Goal: Information Seeking & Learning: Learn about a topic

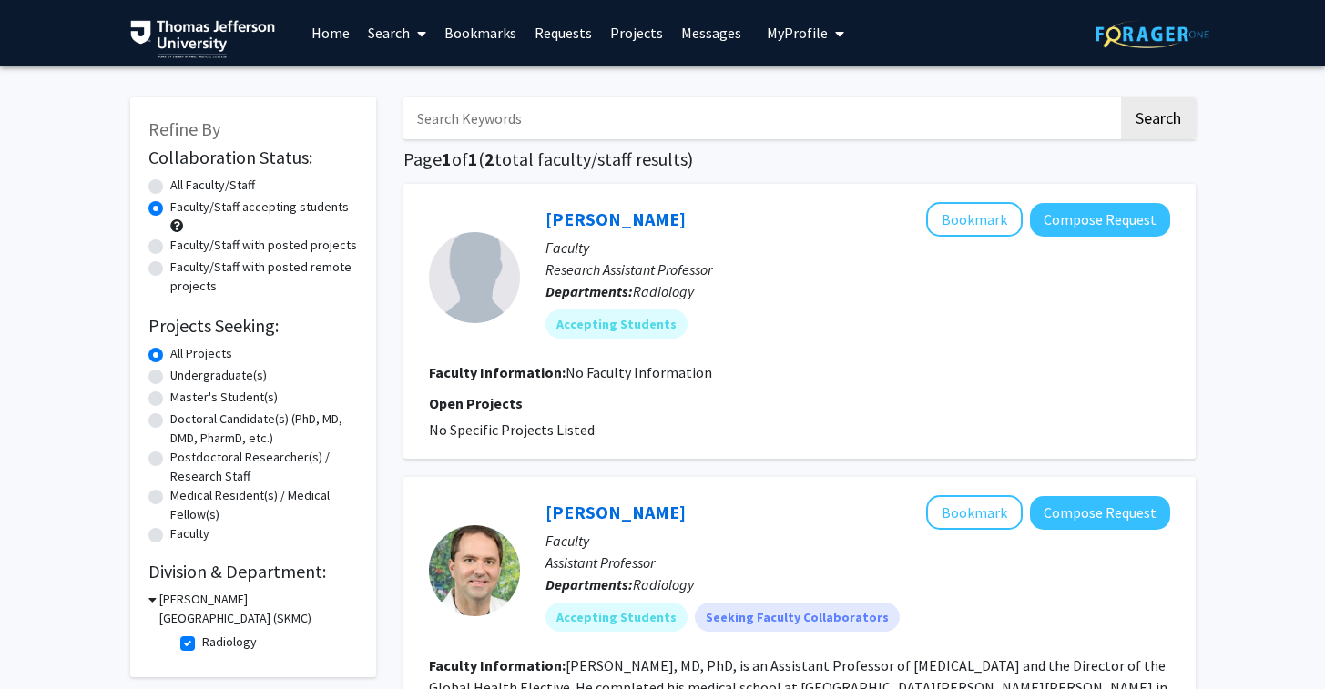
click at [502, 112] on input "Search Keywords" at bounding box center [760, 118] width 715 height 42
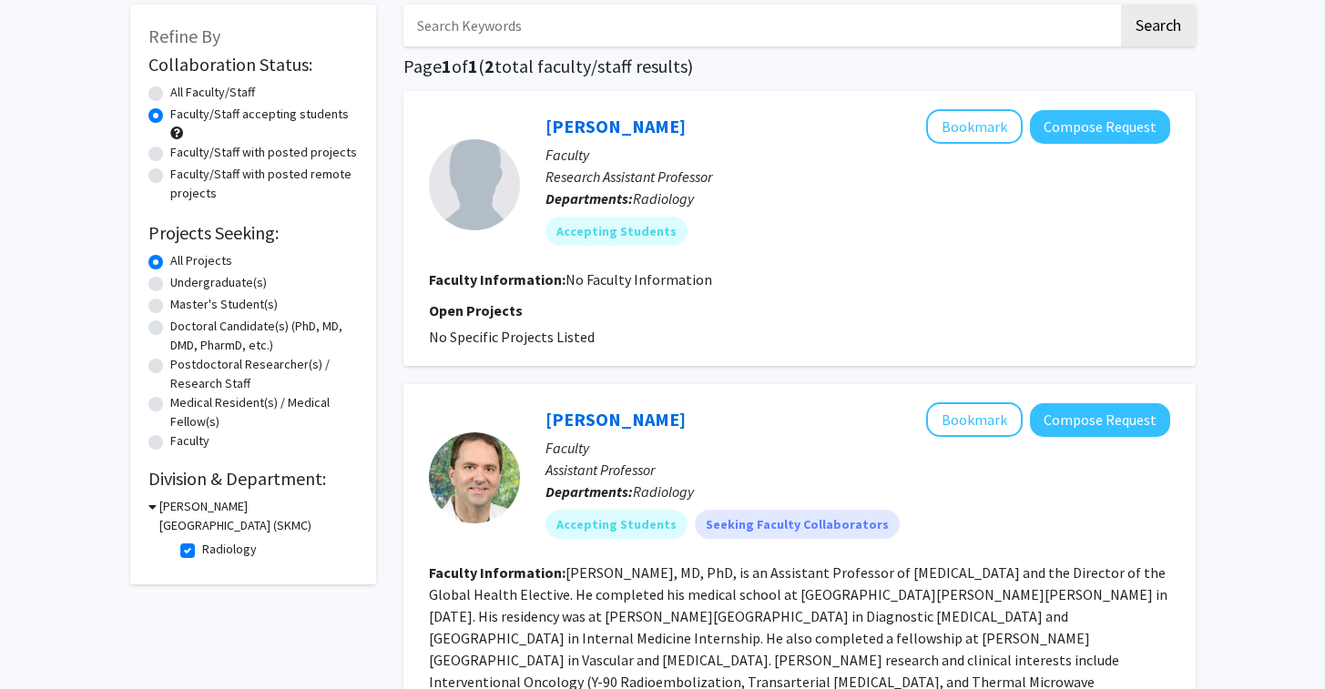
scroll to position [101, 0]
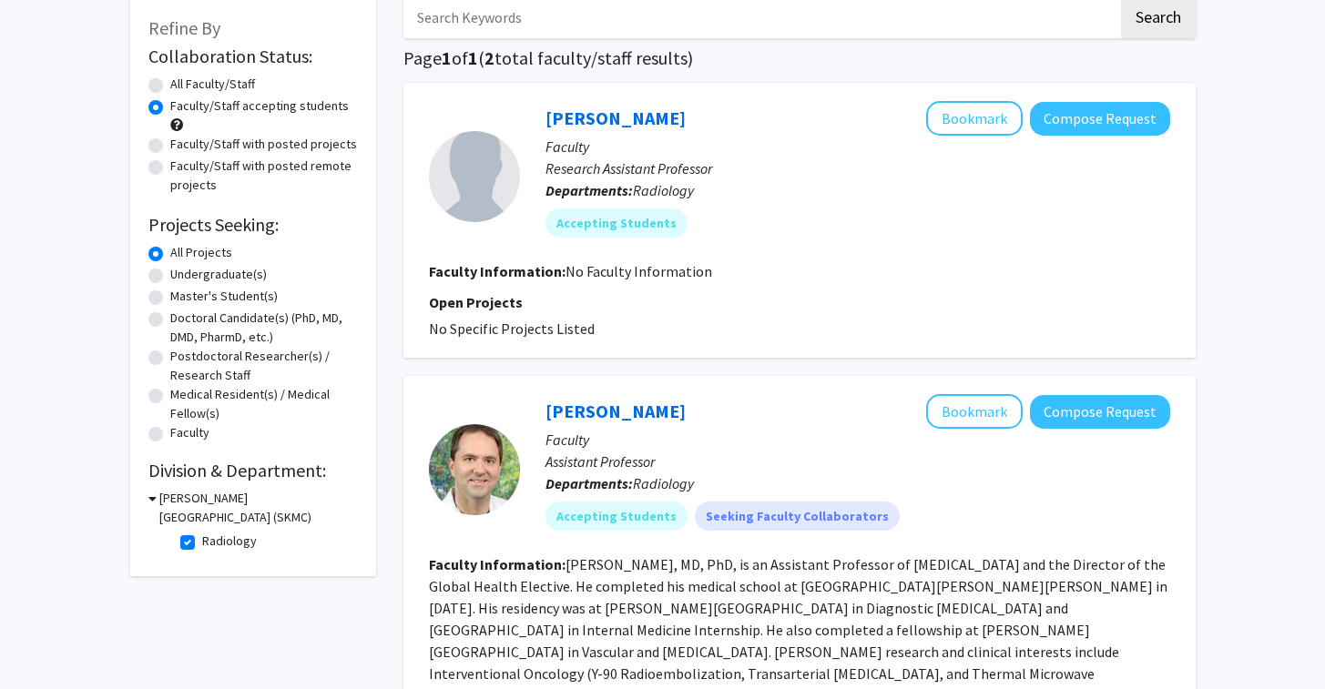
click at [202, 541] on label "Radiology" at bounding box center [229, 541] width 55 height 19
click at [202, 541] on input "Radiology" at bounding box center [208, 538] width 12 height 12
checkbox input "false"
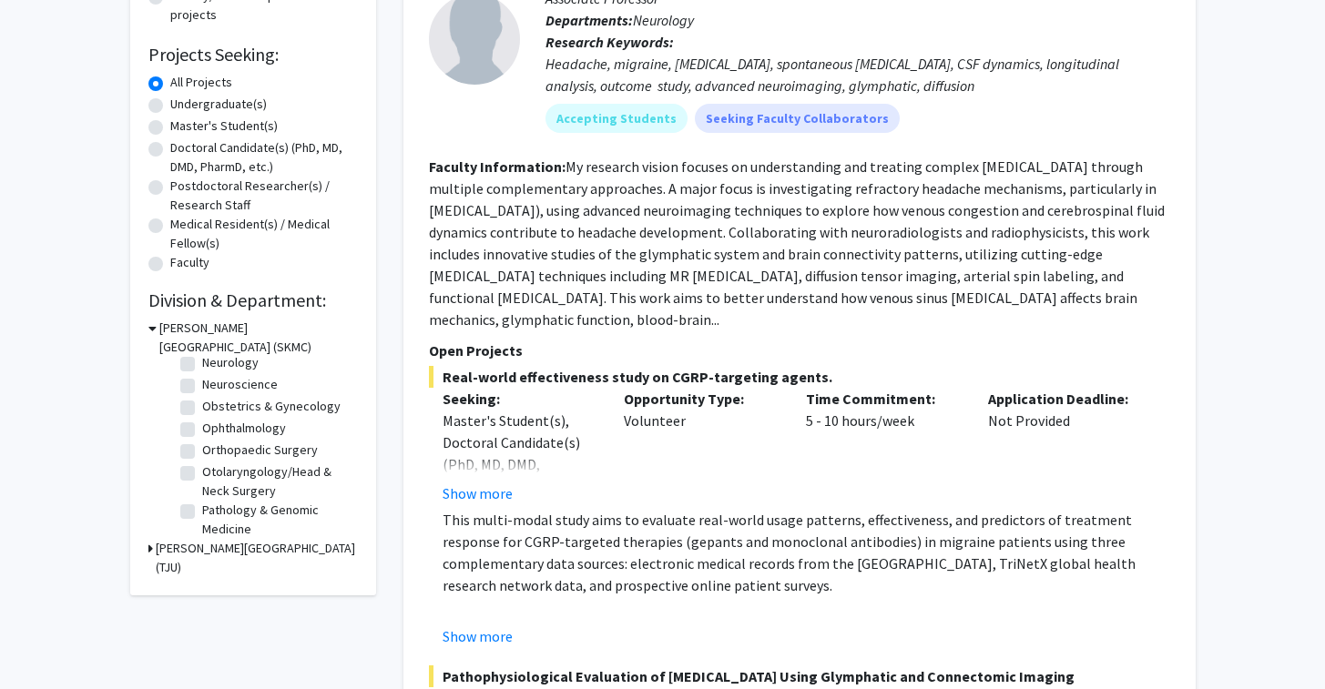
scroll to position [440, 0]
click at [230, 419] on label "Ophthalmology" at bounding box center [244, 409] width 84 height 19
click at [214, 412] on input "Ophthalmology" at bounding box center [208, 406] width 12 height 12
checkbox input "true"
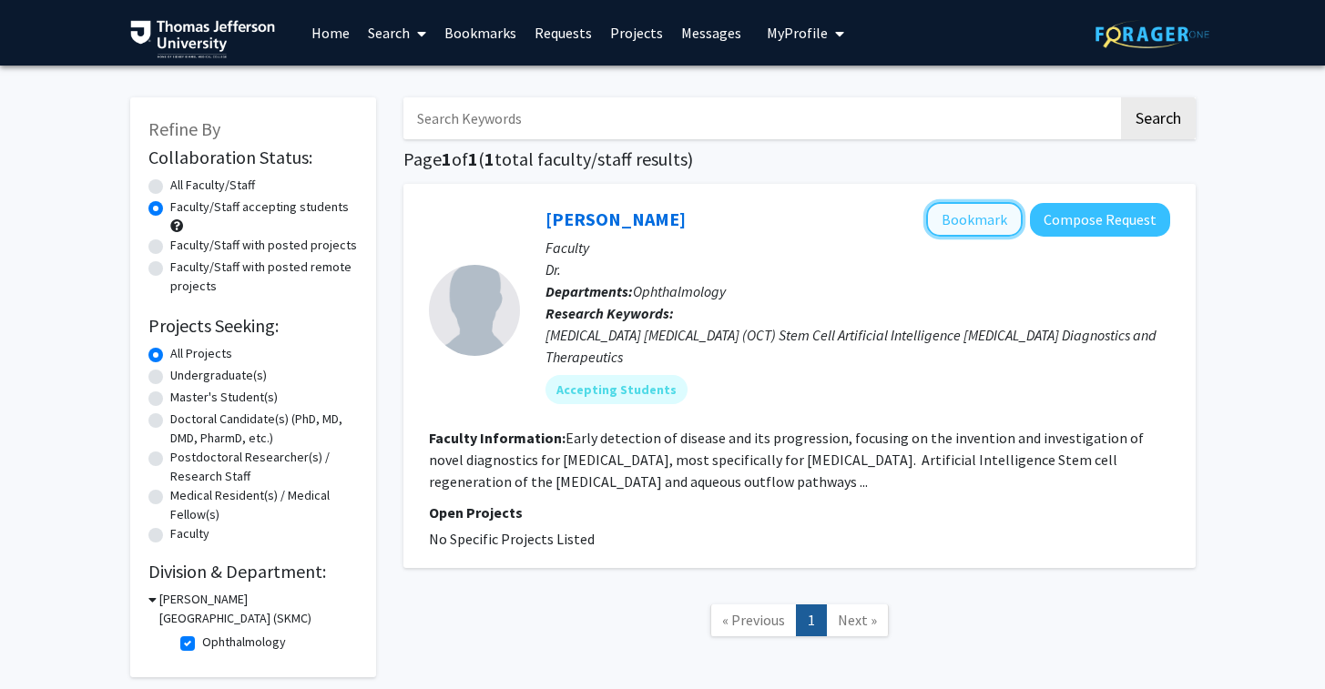
click at [956, 220] on button "Bookmark" at bounding box center [974, 219] width 97 height 35
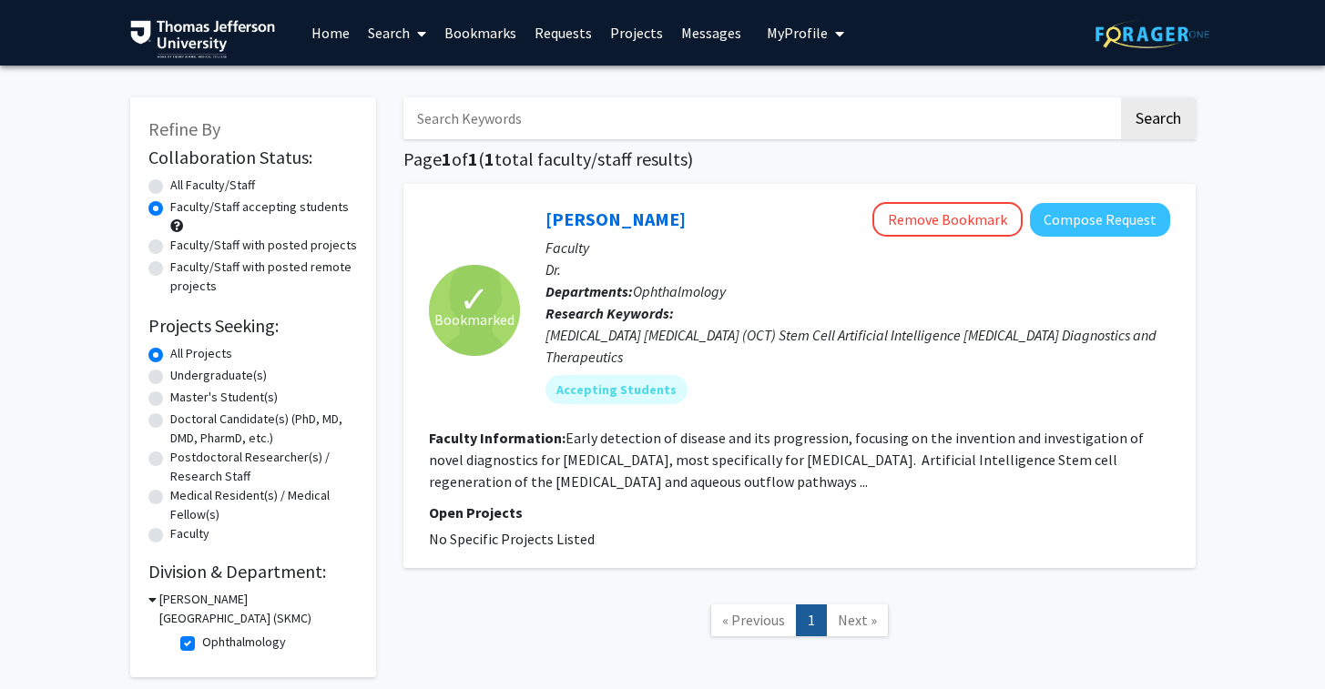
click at [202, 646] on label "Ophthalmology" at bounding box center [244, 642] width 84 height 19
click at [202, 645] on input "Ophthalmology" at bounding box center [208, 639] width 12 height 12
checkbox input "false"
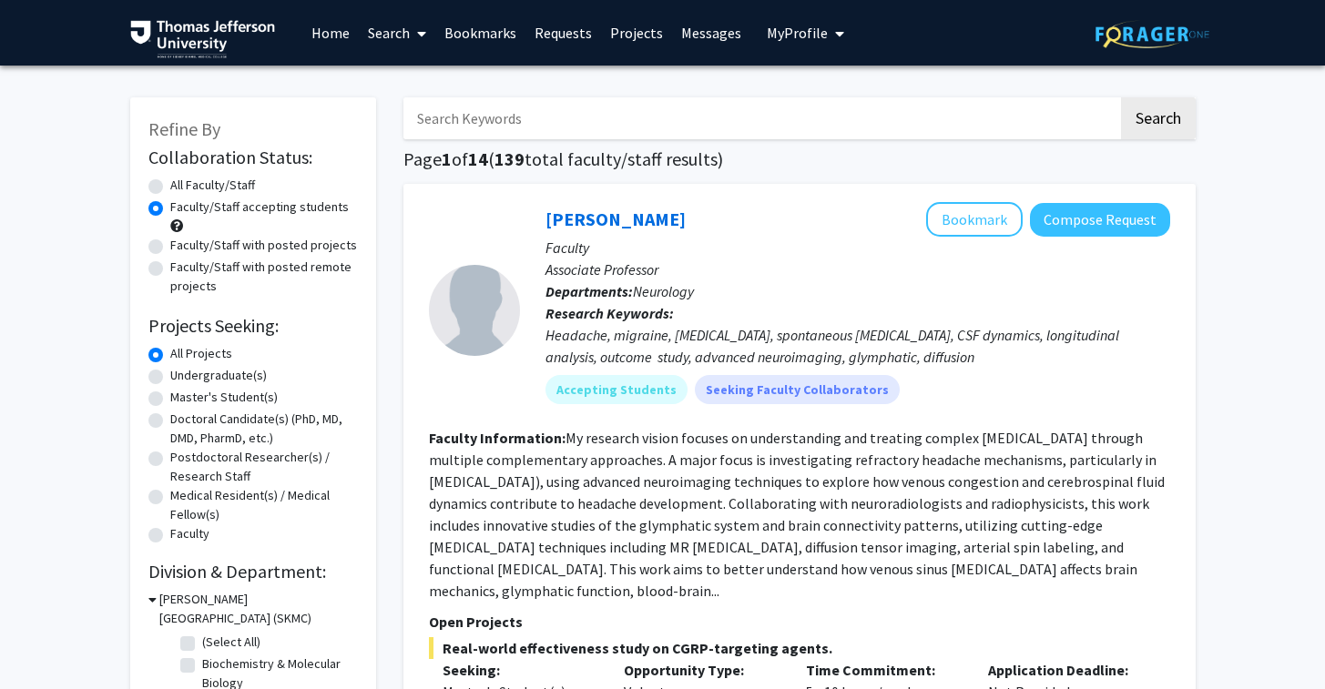
click at [170, 494] on label "Medical Resident(s) / Medical Fellow(s)" at bounding box center [264, 505] width 188 height 38
click at [170, 494] on input "Medical Resident(s) / Medical Fellow(s)" at bounding box center [176, 492] width 12 height 12
radio input "true"
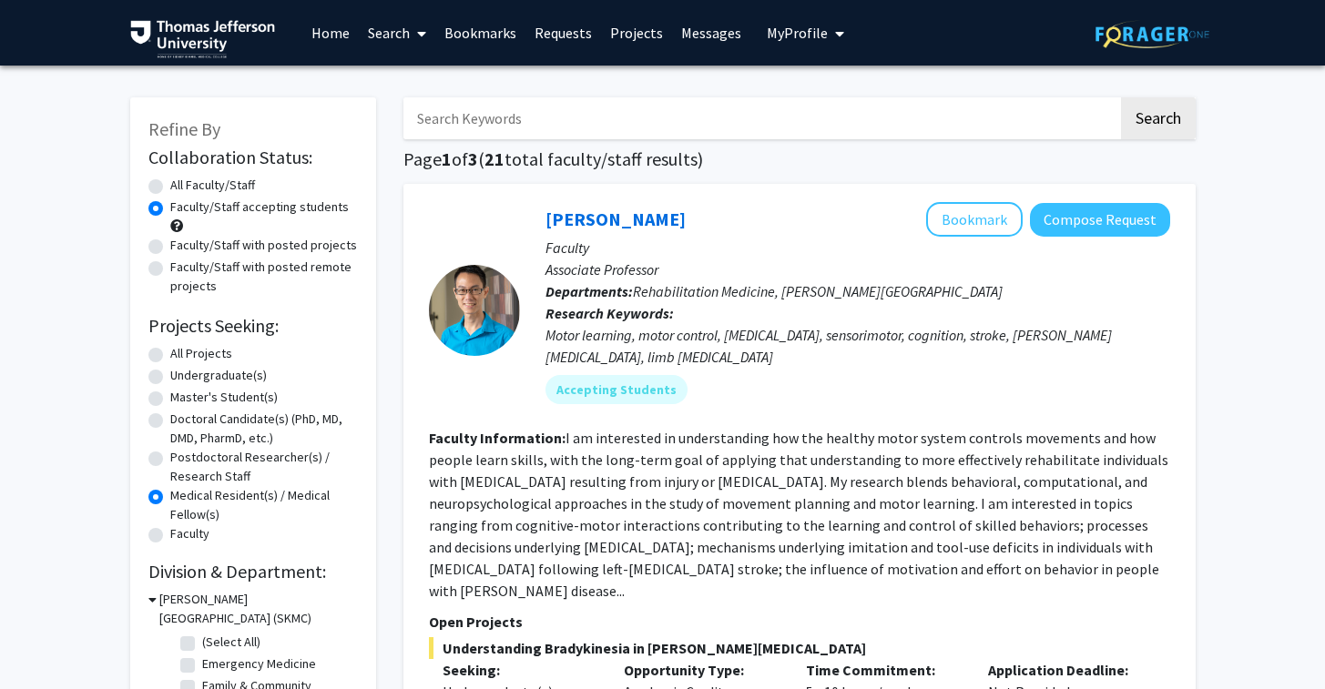
click at [170, 351] on label "All Projects" at bounding box center [201, 353] width 62 height 19
click at [170, 351] on input "All Projects" at bounding box center [176, 350] width 12 height 12
radio input "true"
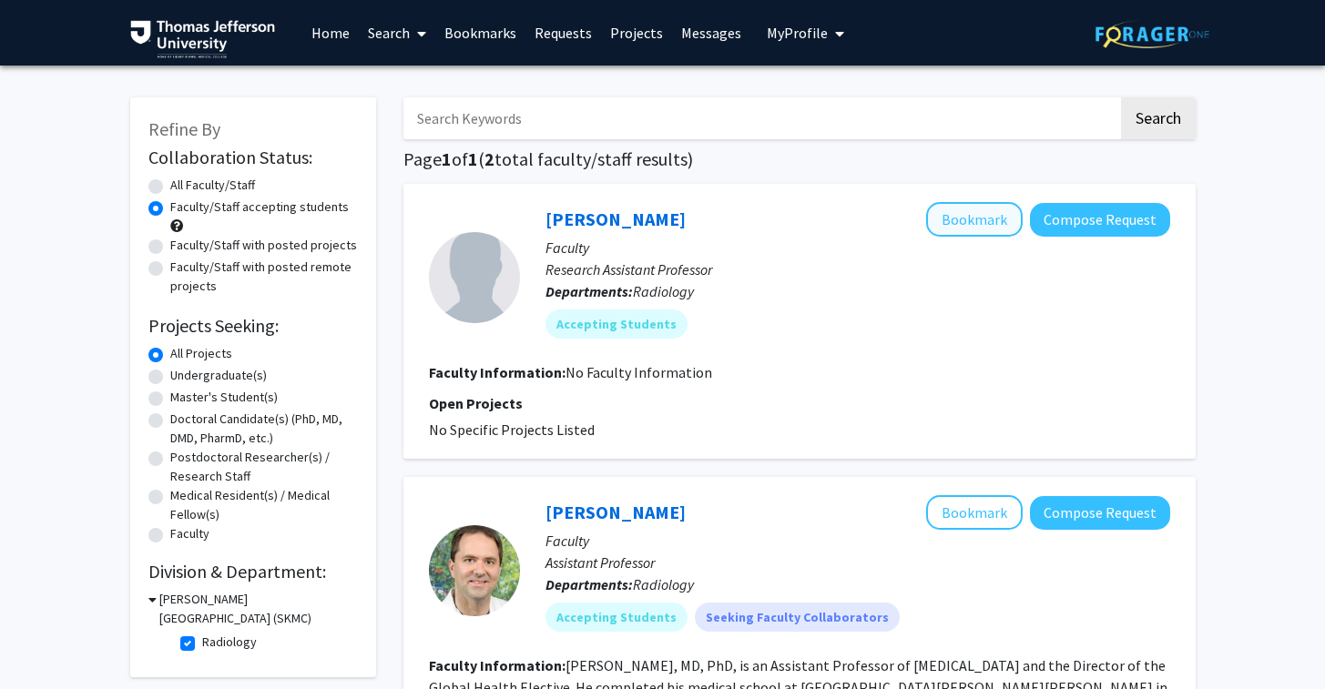
scroll to position [417, 0]
